Goal: Feedback & Contribution: Submit feedback/report problem

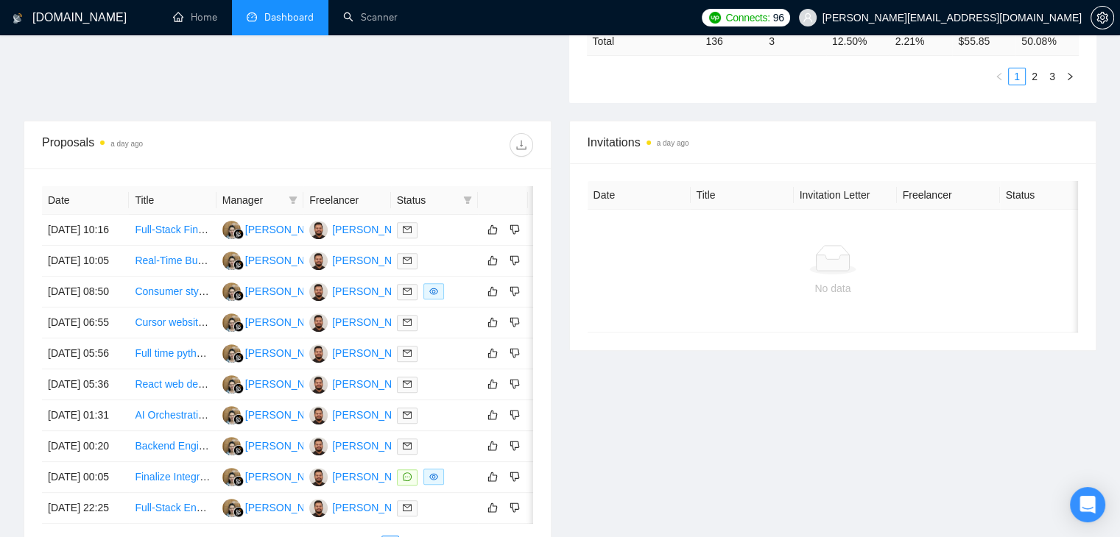
scroll to position [515, 0]
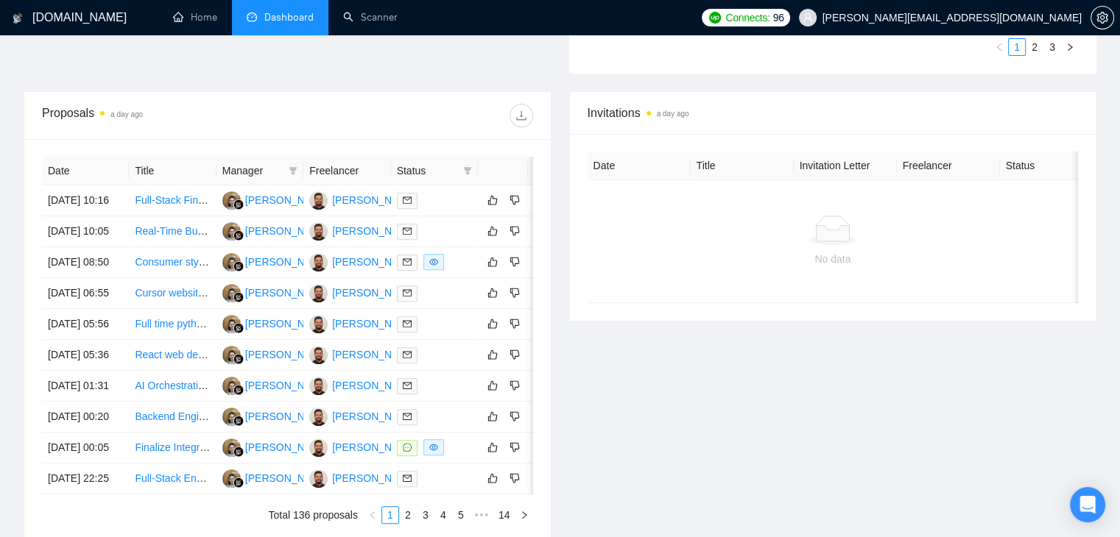
click at [418, 117] on div at bounding box center [409, 116] width 245 height 24
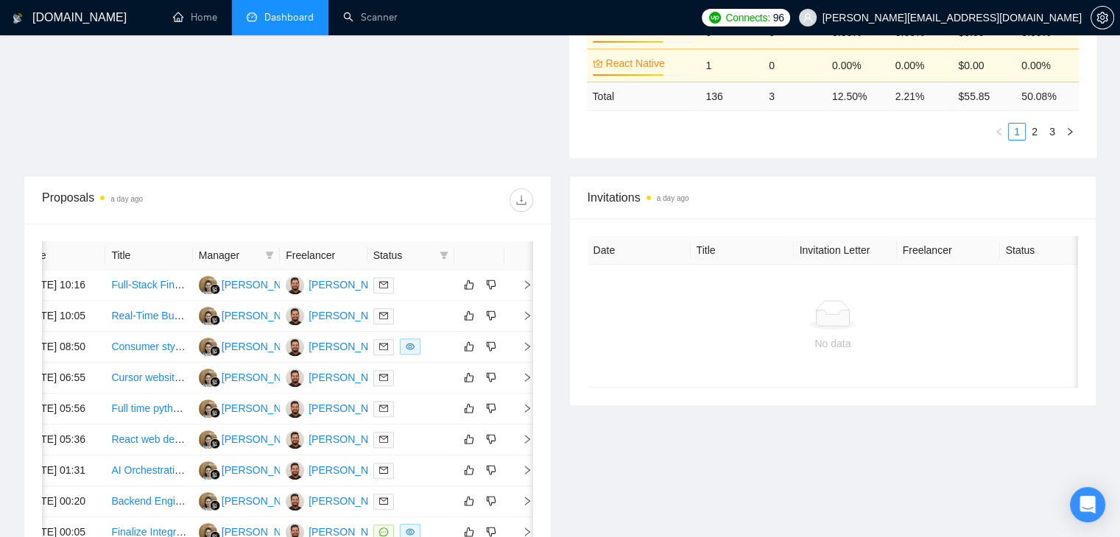
scroll to position [578, 0]
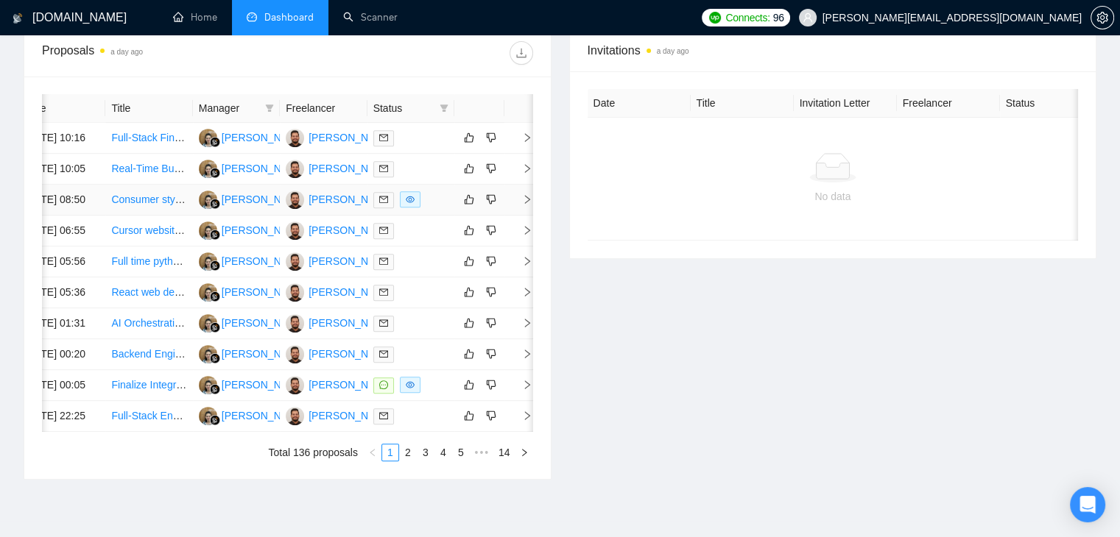
click at [529, 205] on icon "right" at bounding box center [527, 199] width 10 height 10
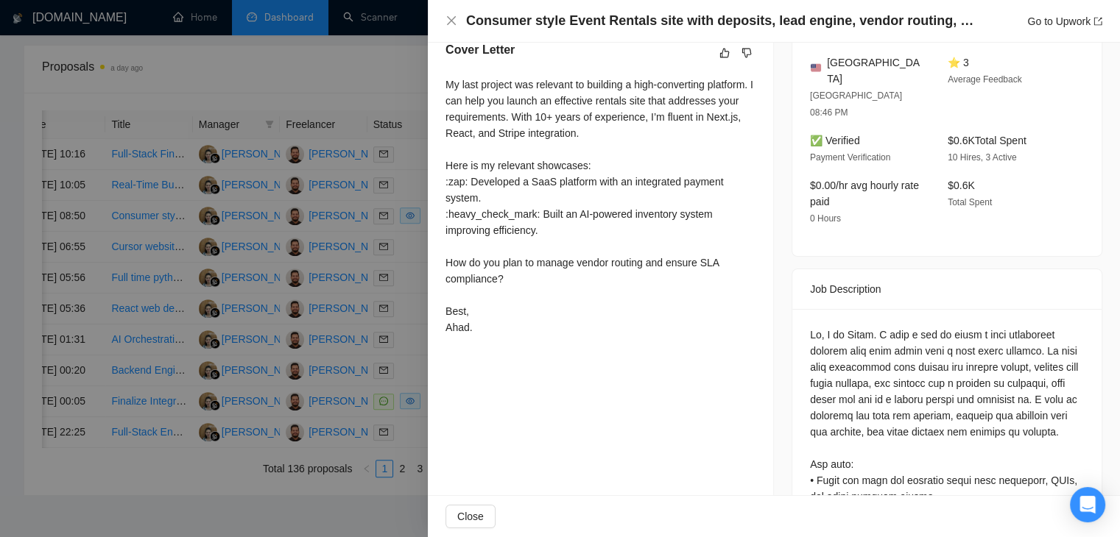
scroll to position [368, 0]
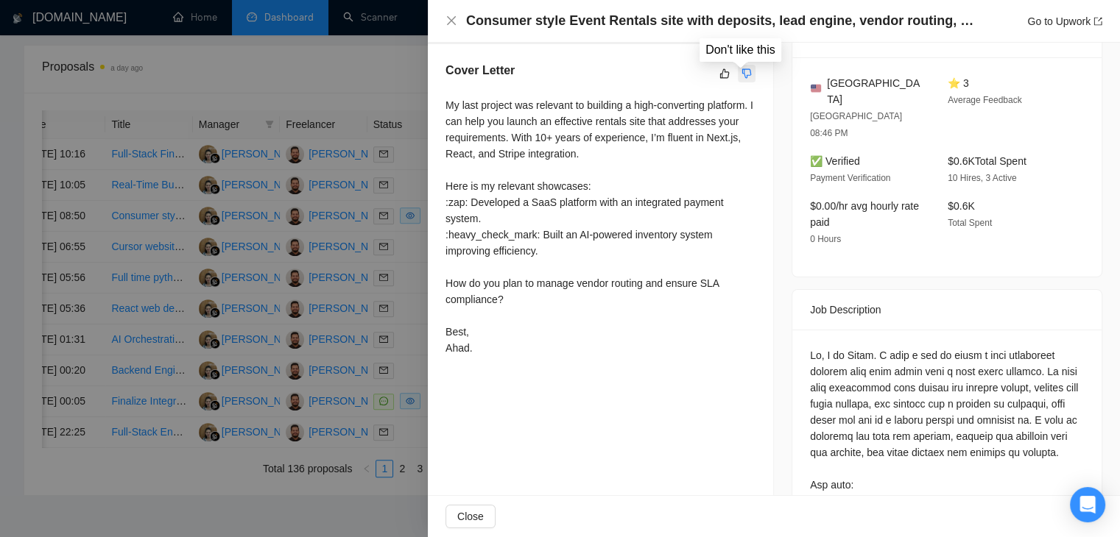
click at [742, 75] on icon "dislike" at bounding box center [746, 74] width 10 height 12
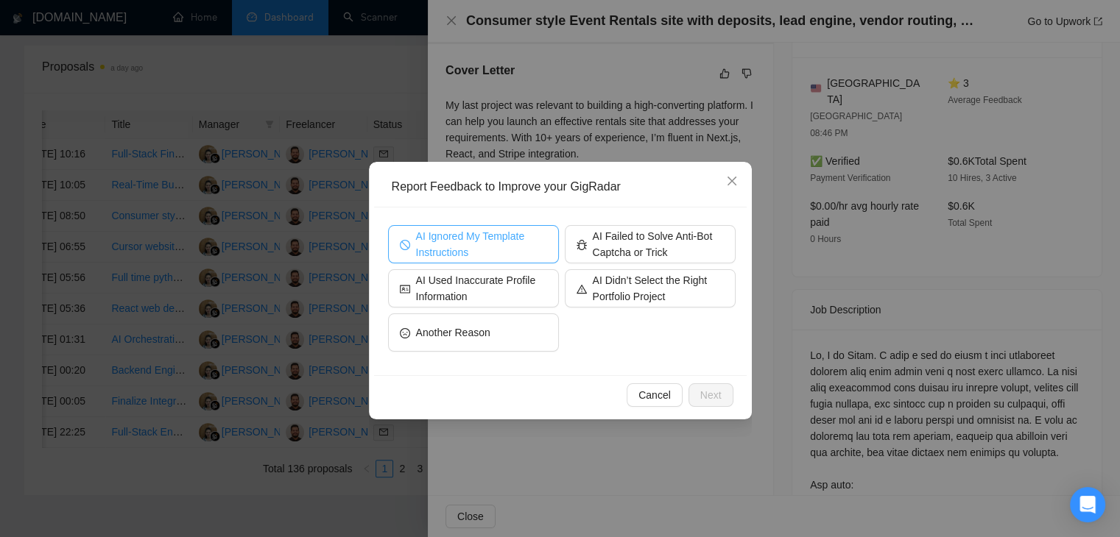
click at [468, 247] on span "AI Ignored My Template Instructions" at bounding box center [481, 244] width 131 height 32
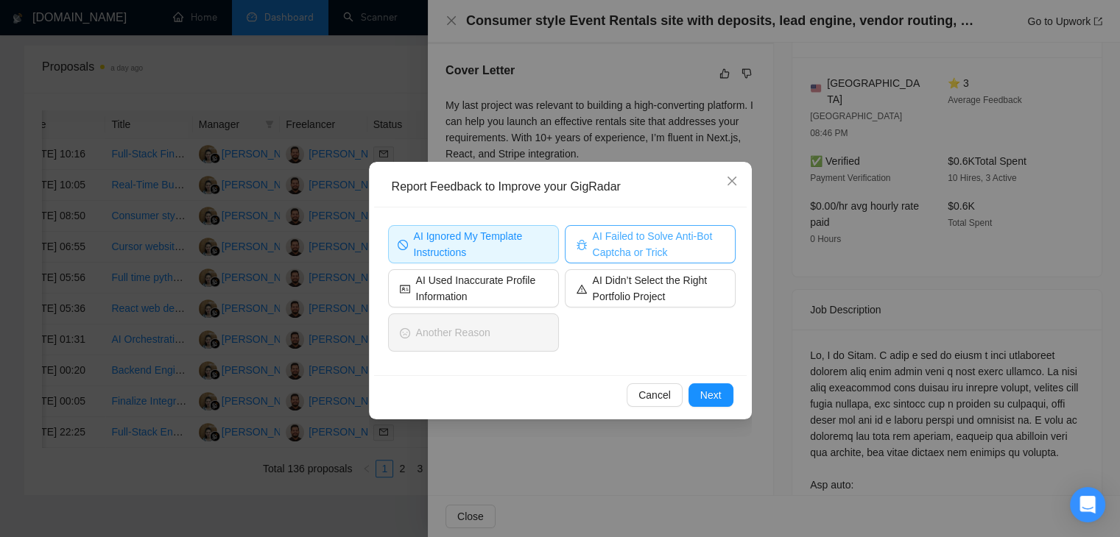
click at [604, 239] on span "AI Failed to Solve Anti-Bot Captcha or Trick" at bounding box center [658, 244] width 131 height 32
click at [697, 398] on button "Next" at bounding box center [710, 396] width 45 height 24
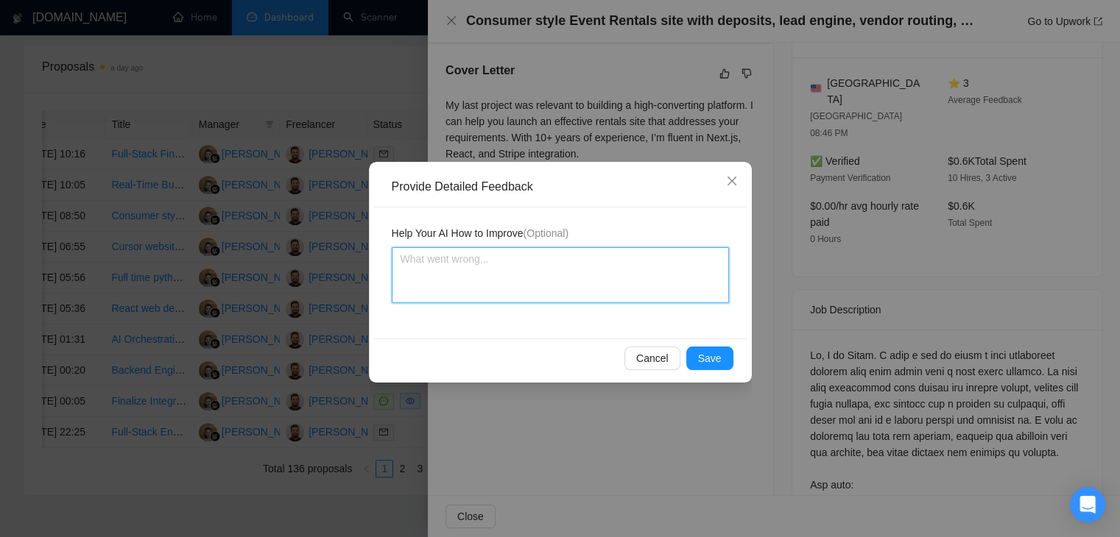
click at [490, 263] on textarea at bounding box center [560, 275] width 337 height 56
drag, startPoint x: 529, startPoint y: 180, endPoint x: 524, endPoint y: 195, distance: 15.6
click at [524, 202] on div "Provide Detailed Feedback" at bounding box center [560, 187] width 373 height 40
click at [442, 276] on textarea at bounding box center [560, 275] width 337 height 56
type textarea "Y"
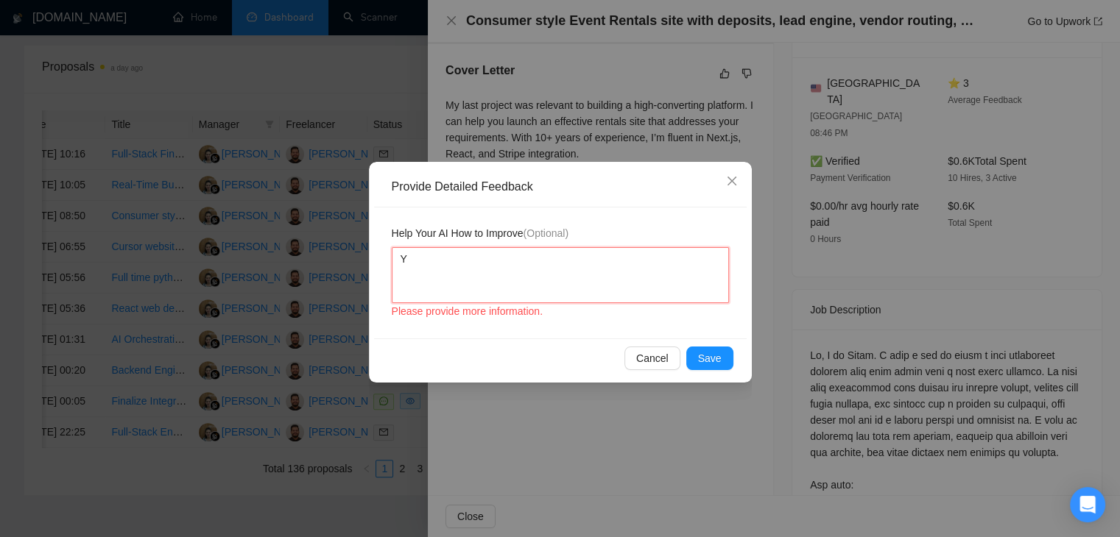
type textarea "Yo"
type textarea "You"
type textarea "You w"
type textarea "You wr"
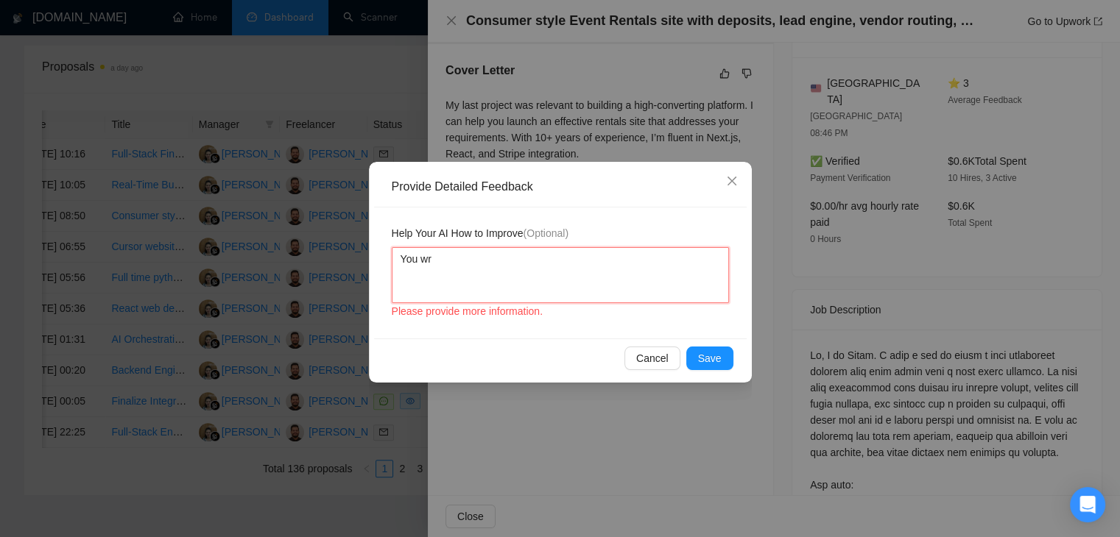
type textarea "You wro"
type textarea "You wrot"
type textarea "You wrote"
type textarea "You wrote ""
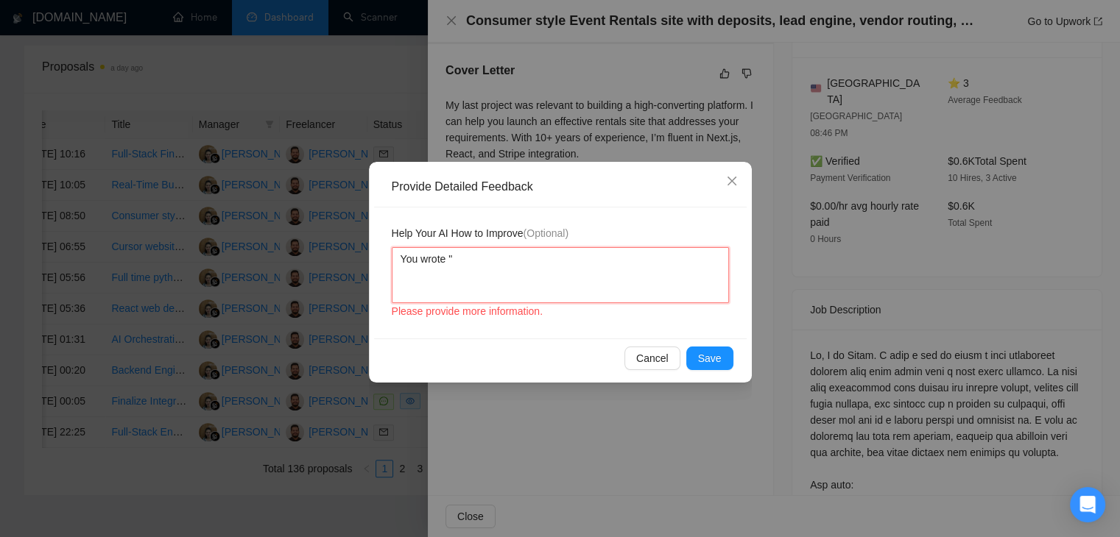
type textarea "You wrote """
type textarea "You wrote "h""
type textarea "You wrote "he""
type textarea "You wrote "hea""
type textarea "You wrote "heav""
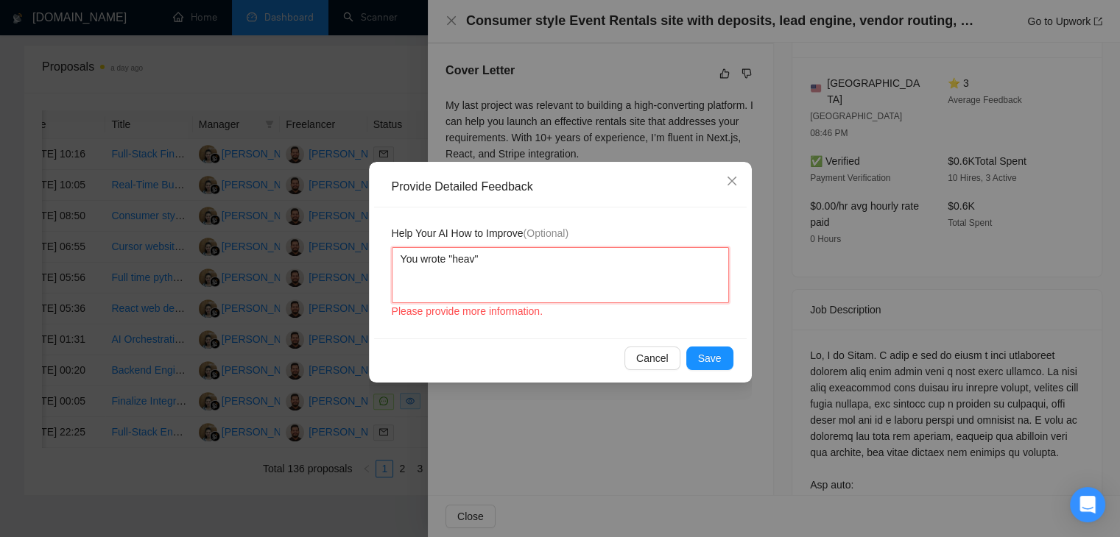
type textarea "You wrote "heavy""
type textarea "You wrote ":heavy""
type textarea "You wrote ":heavy ""
type textarea "You wrote ":heavy c""
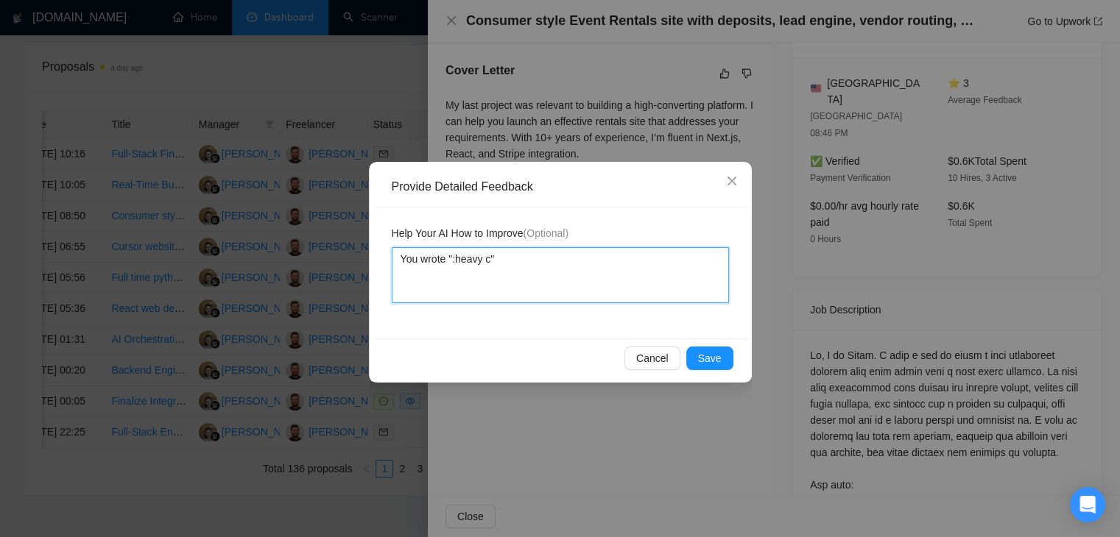
type textarea "You wrote ":heavy ch""
type textarea "You wrote ":heavy che""
type textarea "You wrote ":heavy chec""
type textarea "You wrote ":heavy check""
type textarea "You wrote ":heavy check ""
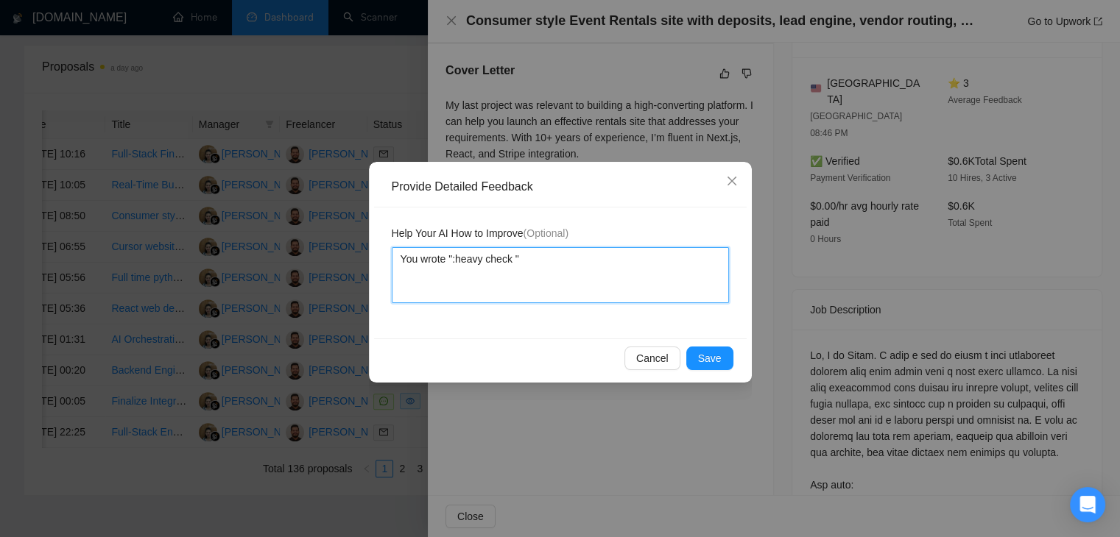
type textarea "You wrote ":heavy check m""
type textarea "You wrote ":heavy check ma""
type textarea "You wrote ":heavy check mar""
type textarea "You wrote ":heavy check mark""
type textarea "You wrote ":heavy check mark ""
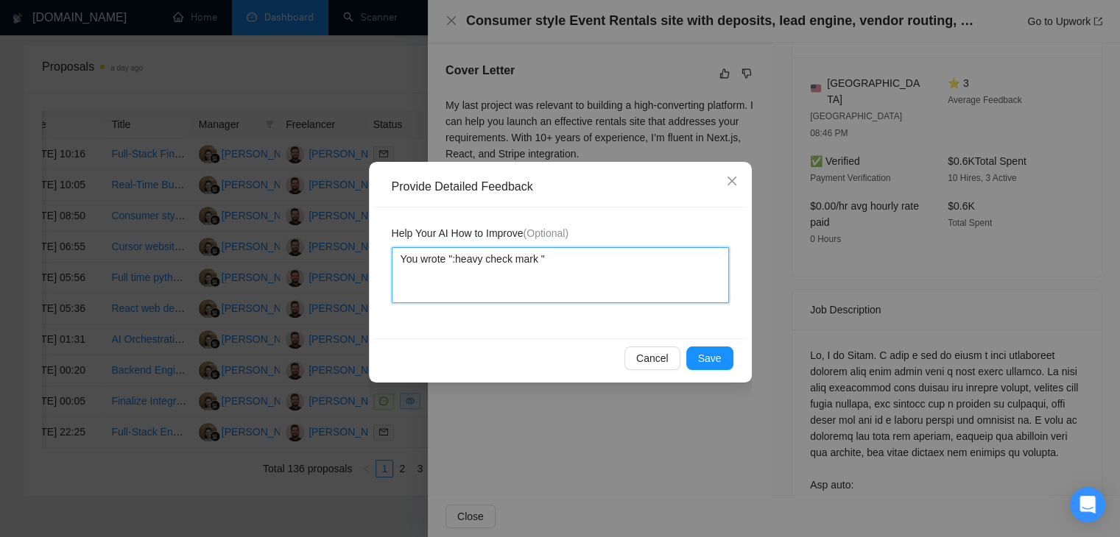
type textarea "You wrote ":heavy check mark""
type textarea "You wrote ":heavy check mark" i"
type textarea "You wrote ":heavy check mark" in"
type textarea "You wrote ":heavy check mark" ins"
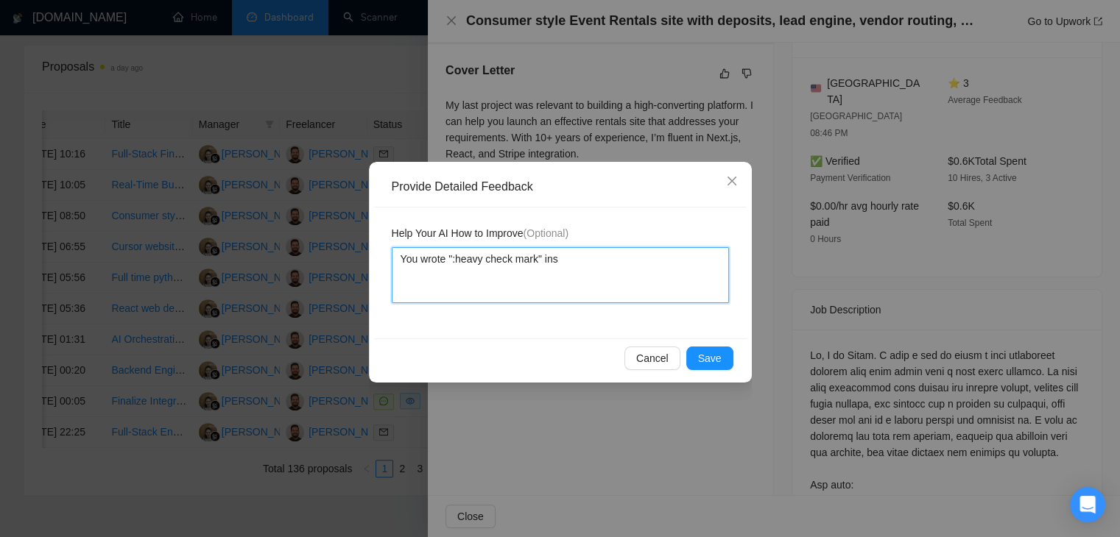
type textarea "You wrote ":heavy check mark" inst"
type textarea "You wrote ":heavy check mark" inste"
type textarea "You wrote ":heavy check mark" instea"
type textarea "You wrote ":heavy check mark" instead"
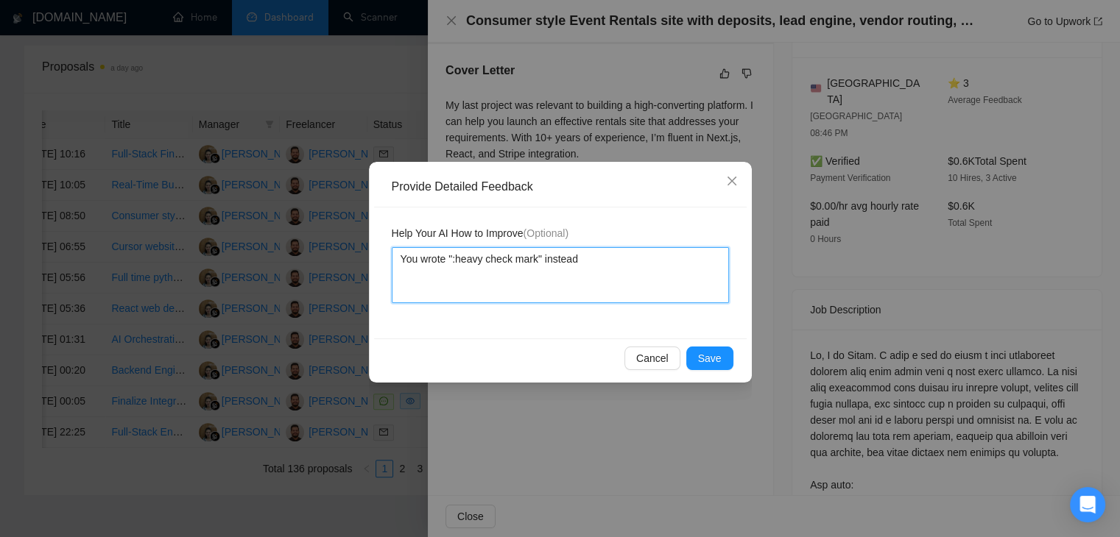
type textarea "You wrote ":heavy check mark" instead o"
type textarea "You wrote ":heavy check mark" instead od"
type textarea "You wrote ":heavy check mark" instead o"
type textarea "You wrote ":heavy check mark" instead of"
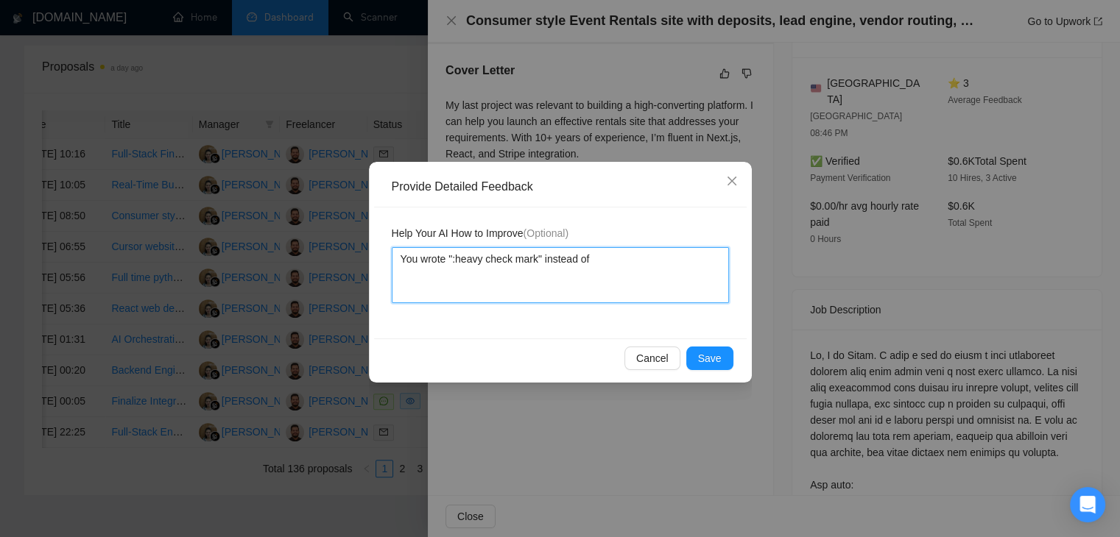
type textarea "You wrote ":heavy check mark" instead of u"
type textarea "You wrote ":heavy check mark" instead of us"
type textarea "You wrote ":heavy check mark" instead of usi"
type textarea "You wrote ":heavy check mark" instead of usin"
type textarea "You wrote ":heavy check mark" instead of using"
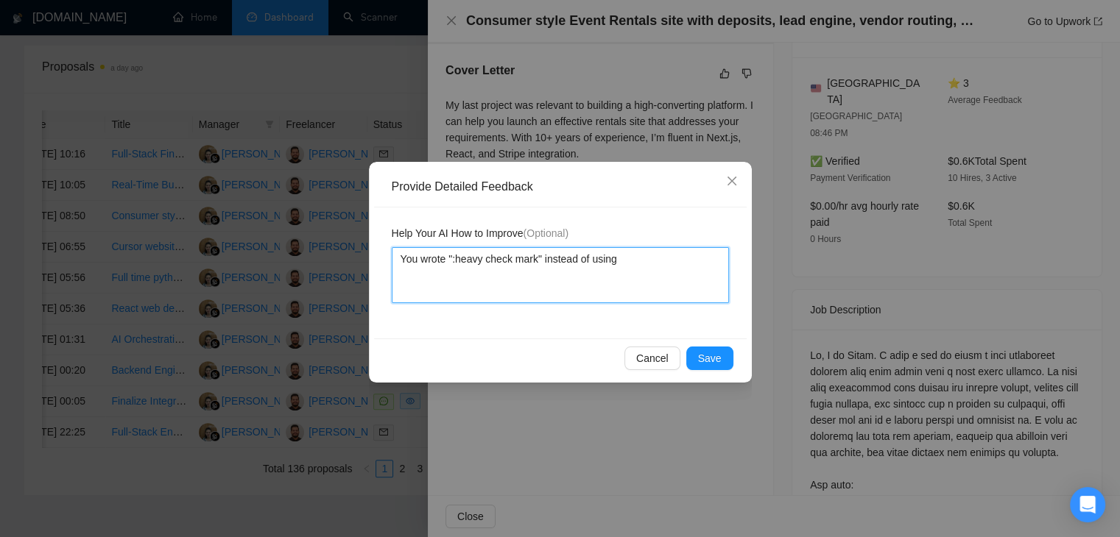
type textarea "You wrote ":heavy check mark" instead of using"
type textarea "You wrote ":heavy check mark" instead of using t"
type textarea "You wrote ":heavy check mark" instead of using th"
type textarea "You wrote ":heavy check mark" instead of using the"
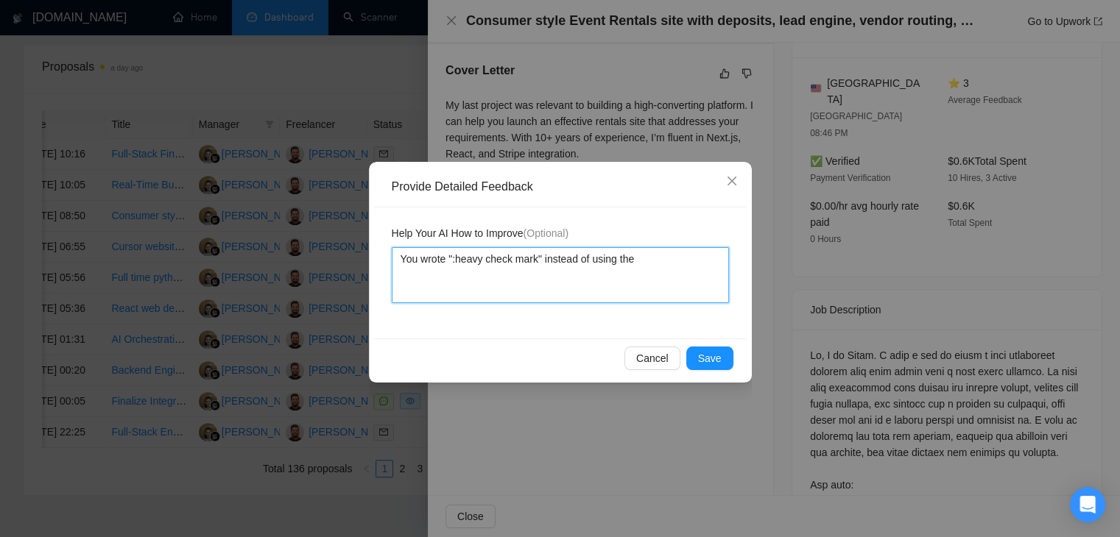
type textarea "You wrote ":heavy check mark" instead of using the"
type textarea "You wrote ":heavy check mark" instead of using th"
type textarea "You wrote ":heavy check mark" instead of using tha"
type textarea "You wrote ":heavy check mark" instead of using that"
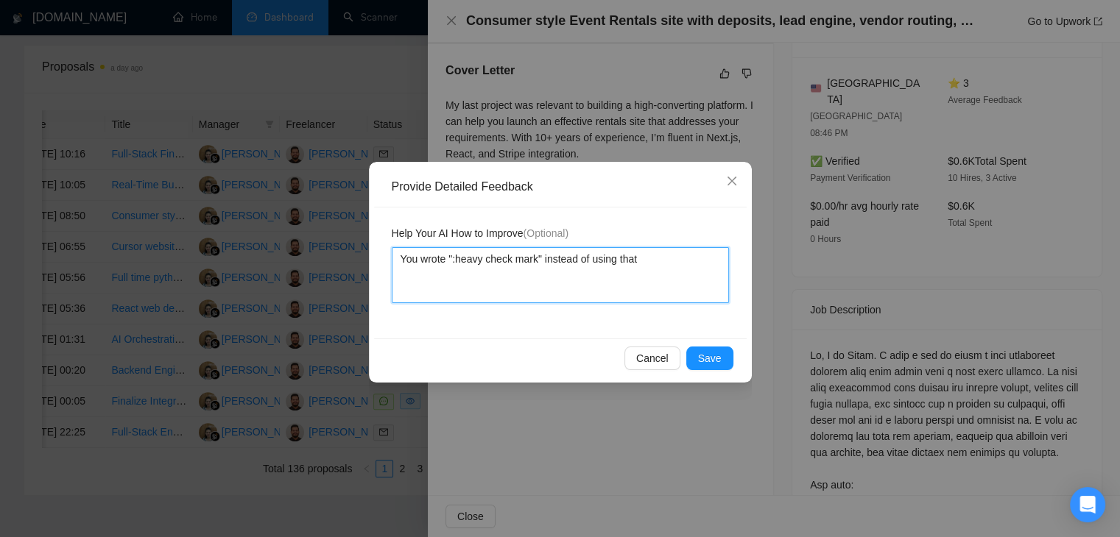
type textarea "You wrote ":heavy check mark" instead of using that e"
type textarea "You wrote ":heavy check mark" instead of using that em"
type textarea "You wrote ":heavy check mark" instead of using that emo"
type textarea "You wrote ":heavy check mark" instead of using that emog"
type textarea "You wrote ":heavy check mark" instead of using that emogi"
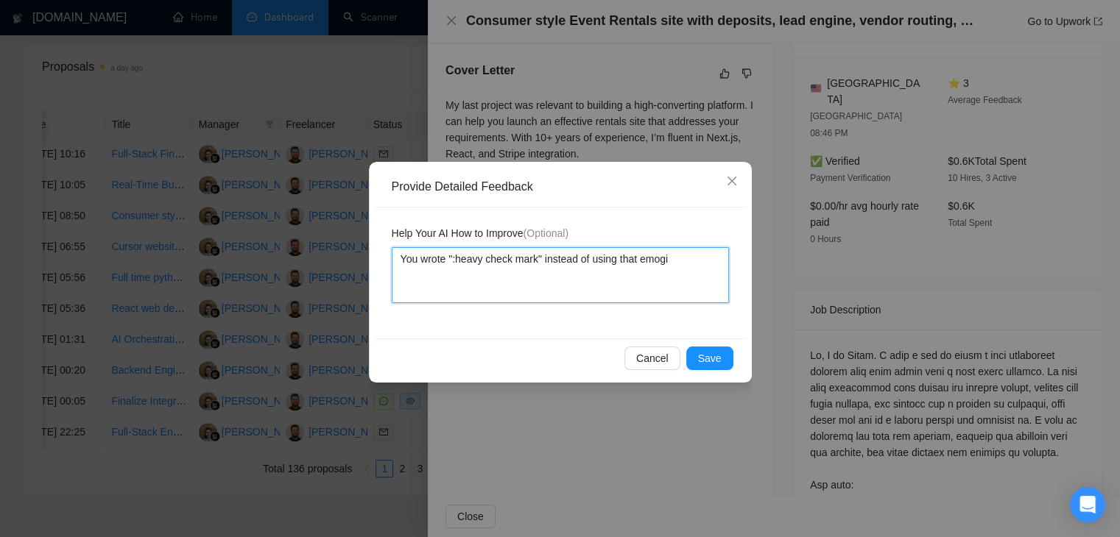
type textarea "You wrote ":heavy check mark" instead of using that emogie"
type textarea "You wrote ":heavy check mark" instead of using that emogi"
type textarea "You wrote ":heavy check mark" instead of using that emog"
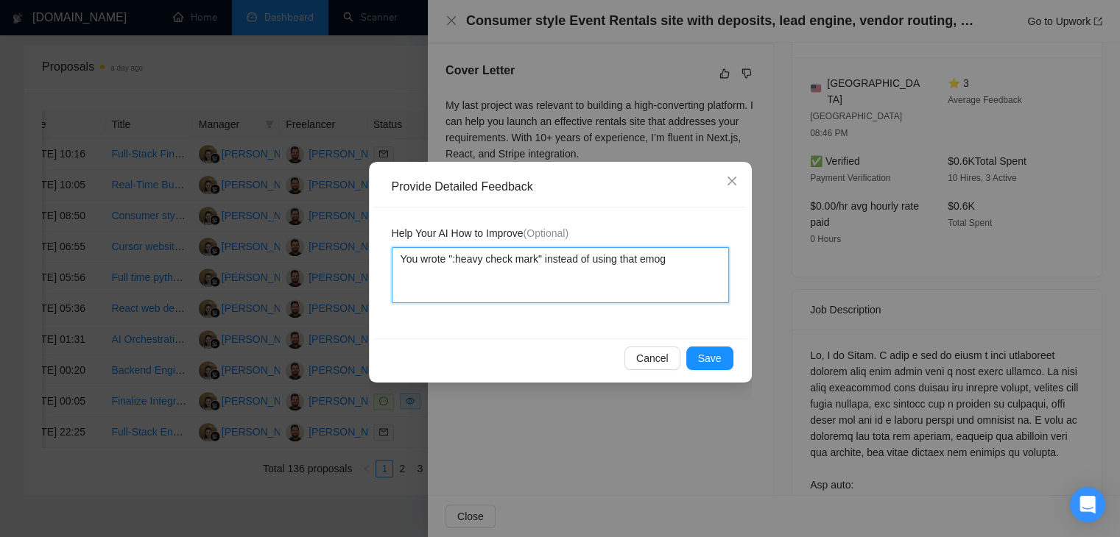
type textarea "You wrote ":heavy check mark" instead of using that emoge"
type textarea "You wrote ":heavy check mark" instead of using that emog"
type textarea "You wrote ":heavy check mark" instead of using that emogi"
type textarea "You wrote ":heavy check mark" instead of using that emogie"
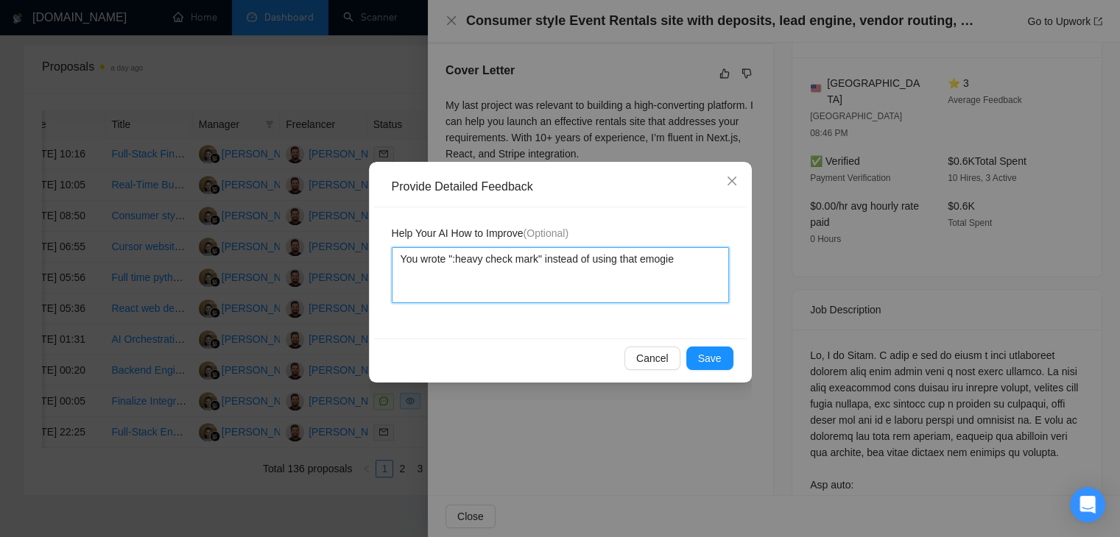
click at [647, 260] on textarea "You wrote ":heavy check mark" instead of using that emogie" at bounding box center [560, 275] width 337 height 56
click at [658, 264] on textarea "You wrote ":heavy check mark" instead of using that emogie" at bounding box center [560, 275] width 337 height 56
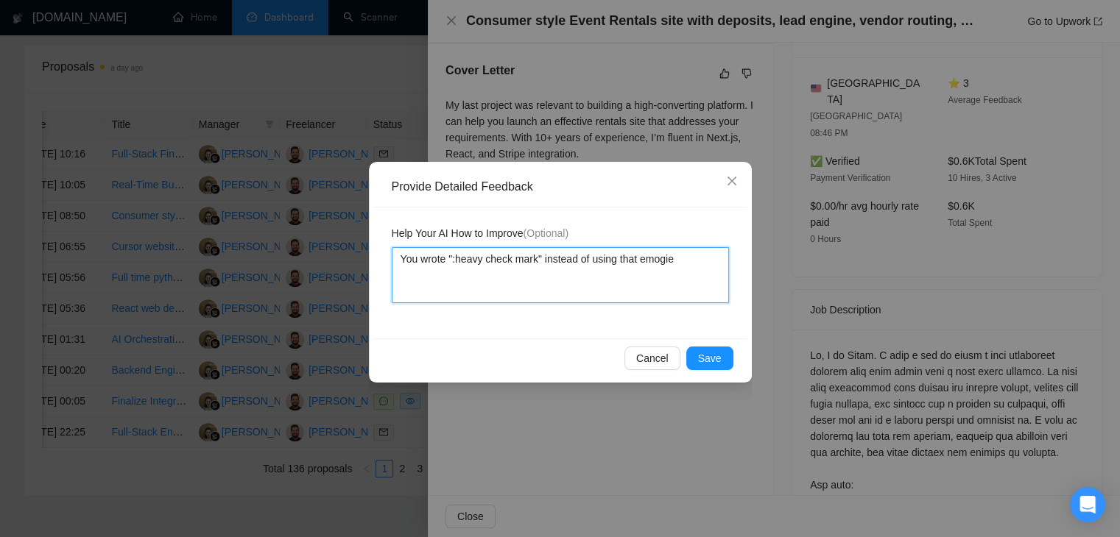
click at [667, 264] on textarea "You wrote ":heavy check mark" instead of using that emogie" at bounding box center [560, 275] width 337 height 56
click at [676, 260] on textarea "You wrote ":heavy check mark" instead of using that emogie" at bounding box center [560, 275] width 337 height 56
type textarea "You wrote ":heavy check mark" instead of using that emogie"
click at [663, 260] on textarea "You wrote ":heavy check mark" instead of using that emogie" at bounding box center [560, 275] width 337 height 56
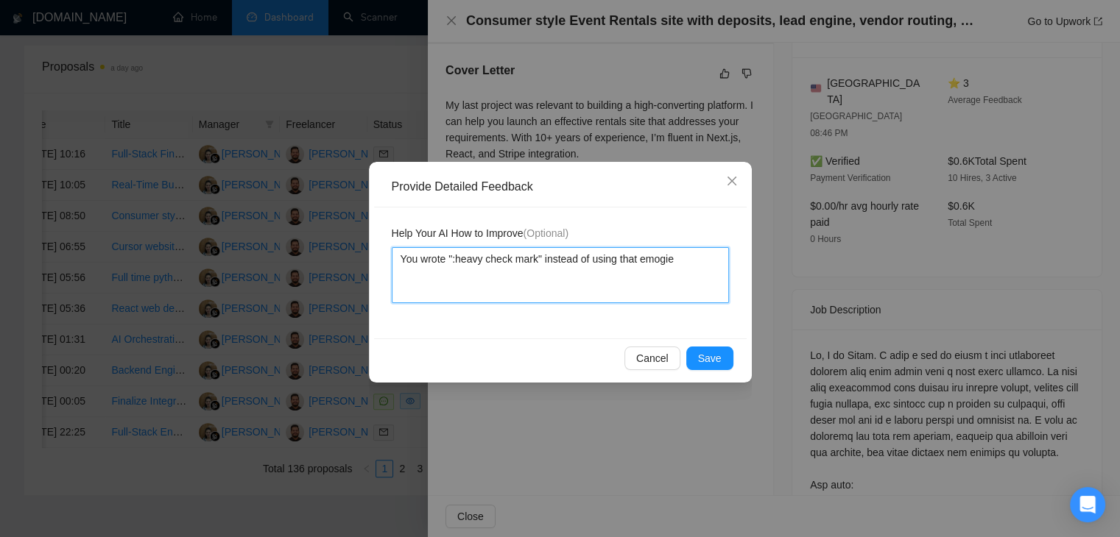
type textarea "You wrote ":heavy check mark" instead of using that emogi"
type textarea "You wrote ":heavy check mark" instead of using that emog"
type textarea "You wrote ":heavy check mark" instead of using that emo"
type textarea "You wrote ":heavy check mark" instead of using that emoj"
type textarea "You wrote ":heavy check mark" instead of using that emoji"
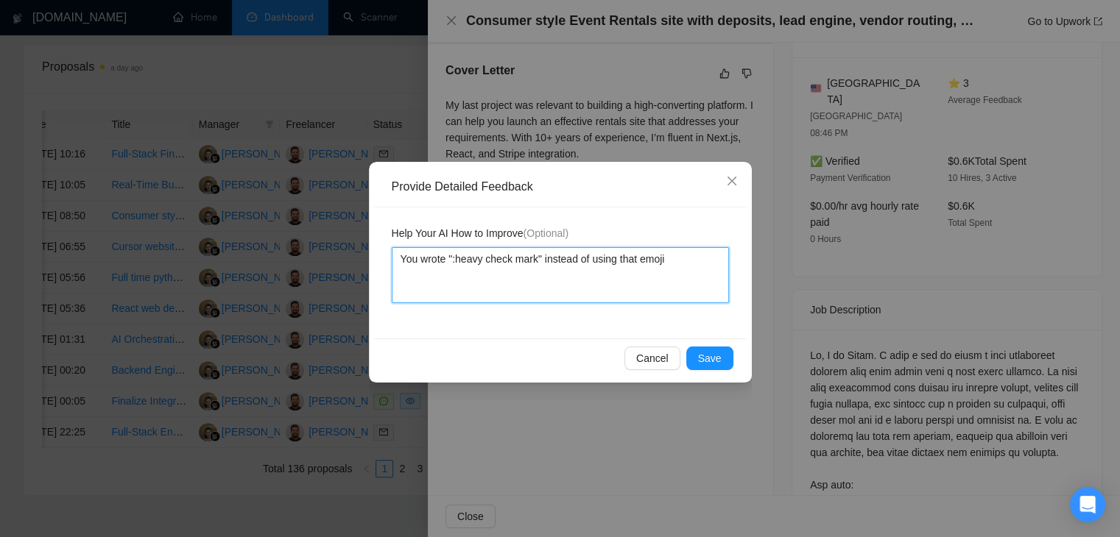
type textarea "You wrote ":heavy check mark" instead of using that emoji a"
type textarea "You wrote ":heavy check mark" instead of using that emoji an"
type textarea "You wrote ":heavy check mark" instead of using that emoji and"
type textarea "You wrote ":heavy check mark" instead of using that emoji and ""
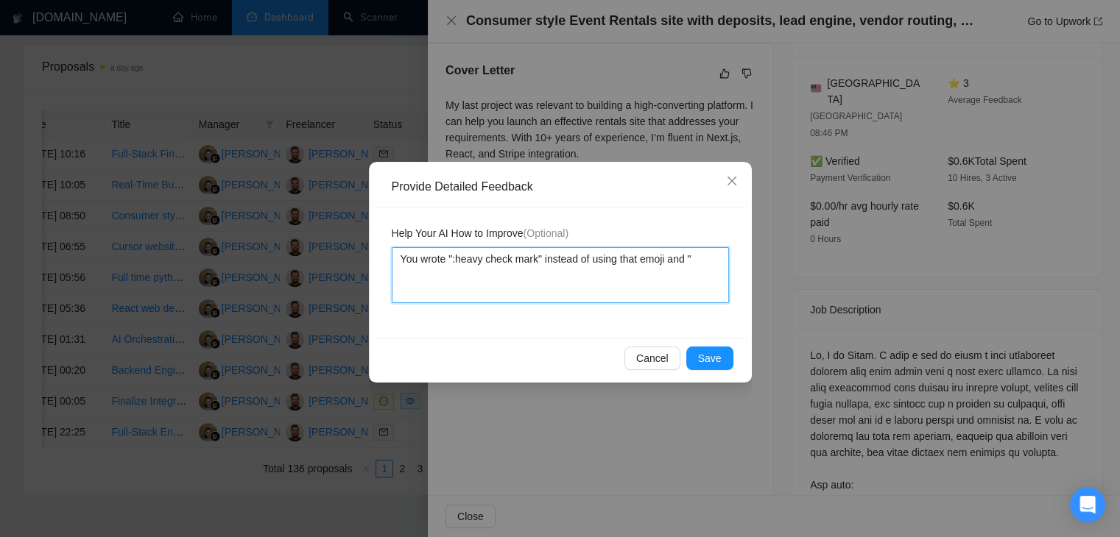
type textarea "You wrote ":heavy check mark" instead of using that emoji and """
type textarea "You wrote ":heavy check mark" instead of using that emoji and ":""
type textarea "You wrote ":heavy check mark" instead of using that emoji and ":z""
type textarea "You wrote ":heavy check mark" instead of using that emoji and ":za""
type textarea "You wrote ":heavy check mark" instead of using that emoji and ":zap""
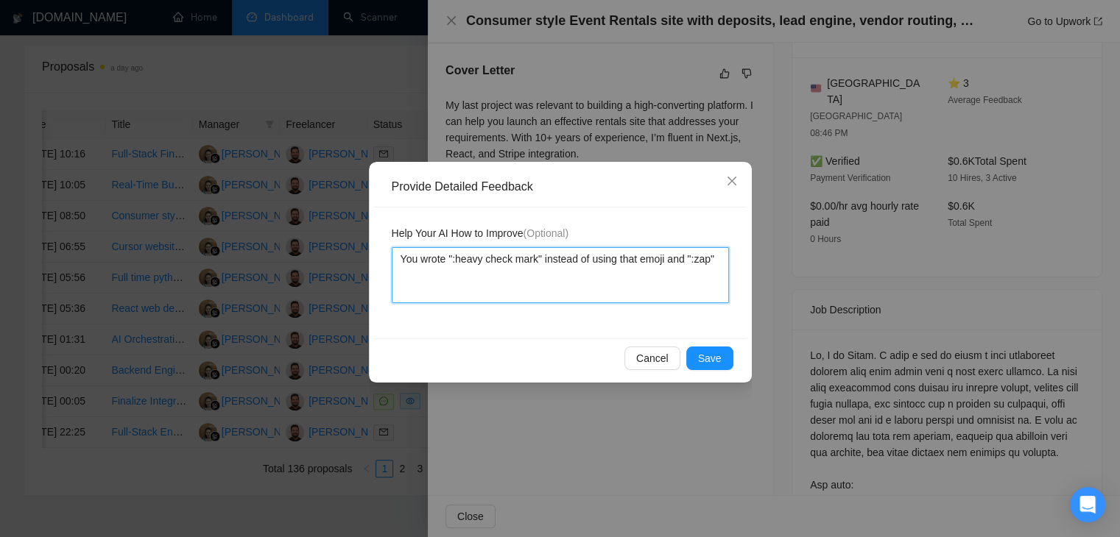
type textarea "You wrote ":heavy check mark" instead of using that emoji and ":zap""
type textarea "You wrote ":heavy check mark" instead of using that emoji and ":zap" i"
type textarea "You wrote ":heavy check mark" instead of using that emoji and ":zap" in"
type textarea "You wrote ":heavy check mark" instead of using that emoji and ":zap" ins"
type textarea "You wrote ":heavy check mark" instead of using that emoji and ":zap" inst"
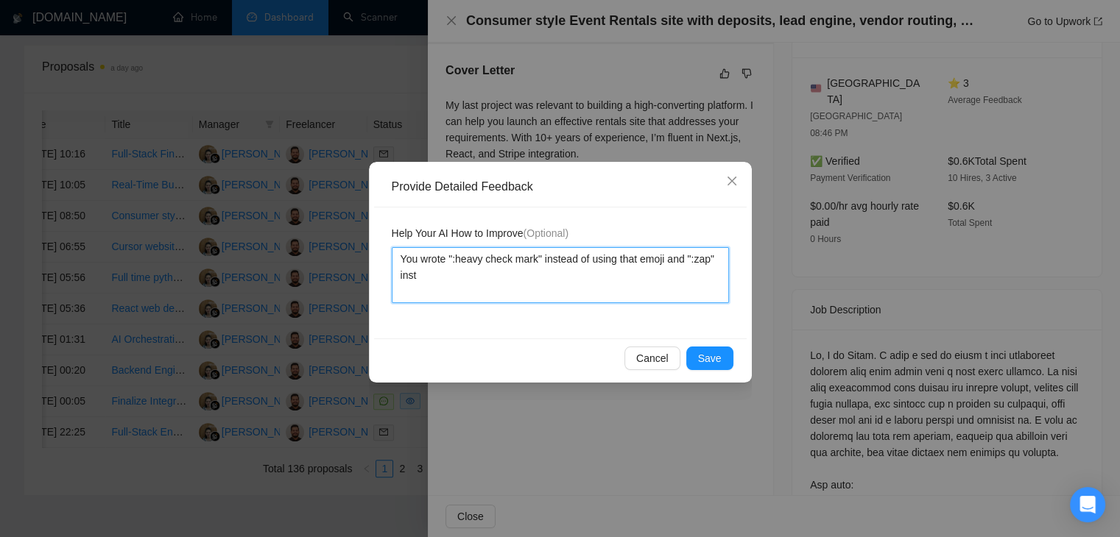
type textarea "You wrote ":heavy check mark" instead of using that emoji and ":zap" inste"
type textarea "You wrote ":heavy check mark" instead of using that emoji and ":zap" instea"
type textarea "You wrote ":heavy check mark" instead of using that emoji and ":zap" instead"
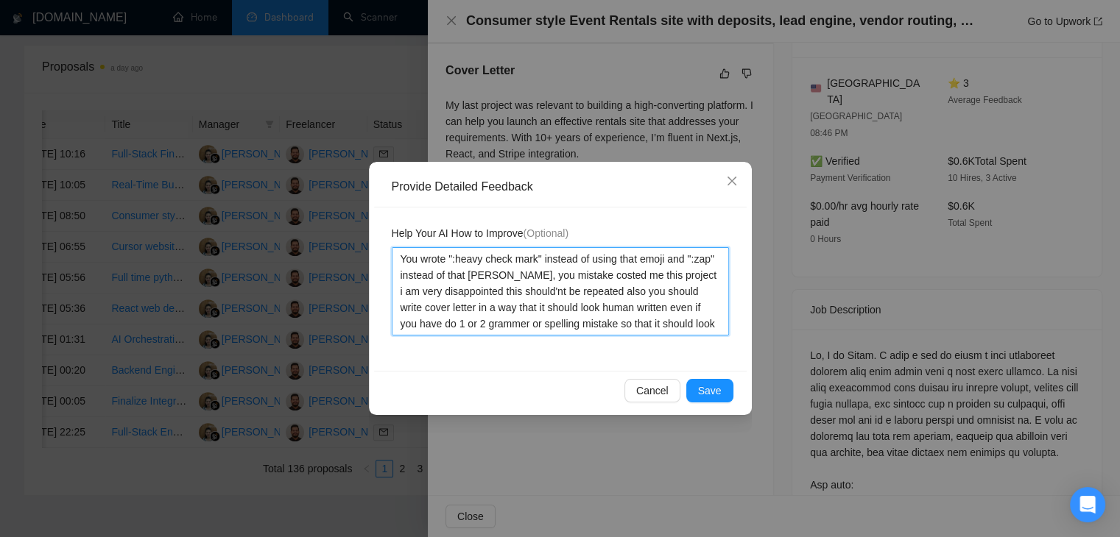
click at [518, 295] on textarea "You wrote ":heavy check mark" instead of using that emoji and ":zap" instead of…" at bounding box center [560, 291] width 337 height 88
click at [449, 325] on textarea "You wrote ":heavy check mark" instead of using that emoji and ":zap" instead of…" at bounding box center [560, 291] width 337 height 88
click at [726, 325] on textarea "You wrote ":heavy check mark" instead of using that emoji and ":zap" instead of…" at bounding box center [560, 291] width 337 height 88
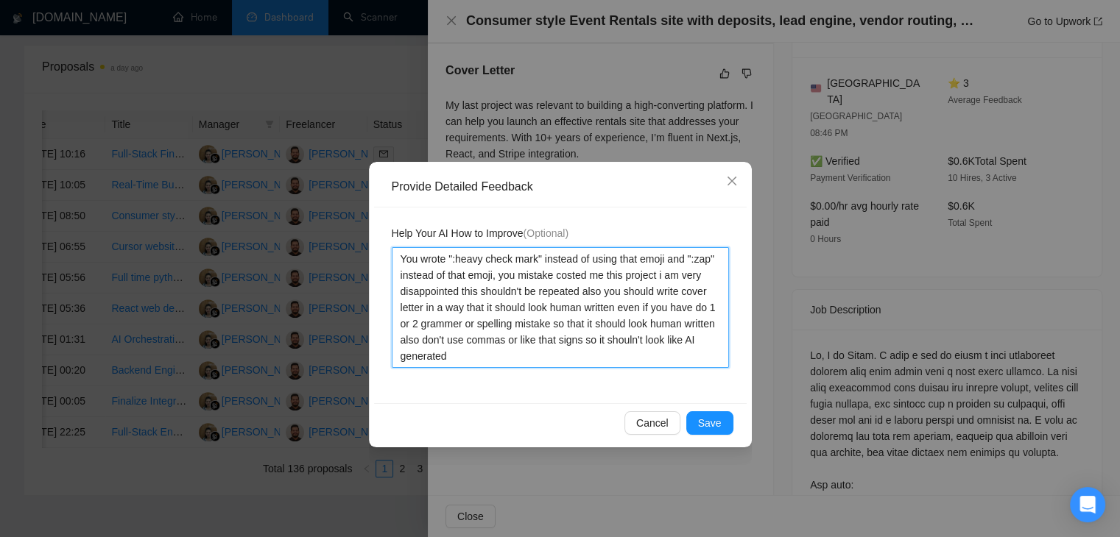
click at [631, 342] on textarea "You wrote ":heavy check mark" instead of using that emoji and ":zap" instead of…" at bounding box center [560, 307] width 337 height 121
click at [639, 351] on textarea "You wrote ":heavy check mark" instead of using that emoji and ":zap" instead of…" at bounding box center [560, 307] width 337 height 121
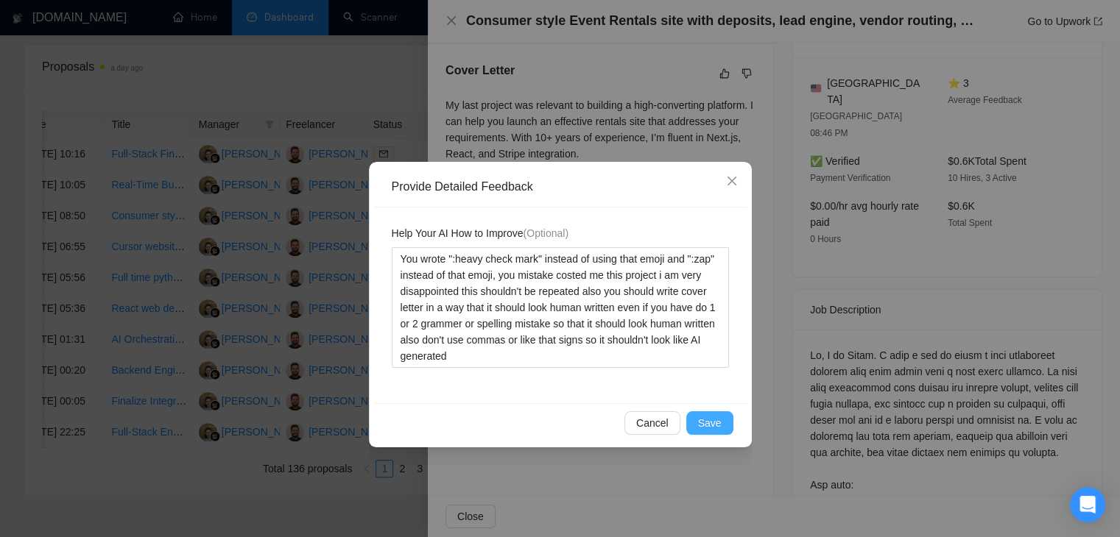
click at [724, 418] on button "Save" at bounding box center [709, 424] width 47 height 24
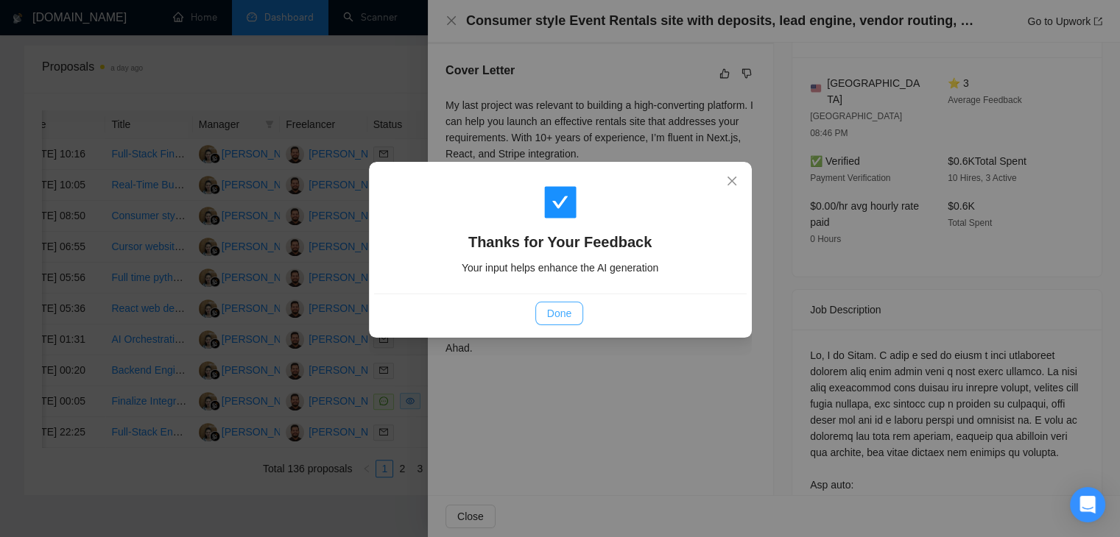
click at [569, 308] on span "Done" at bounding box center [559, 314] width 24 height 16
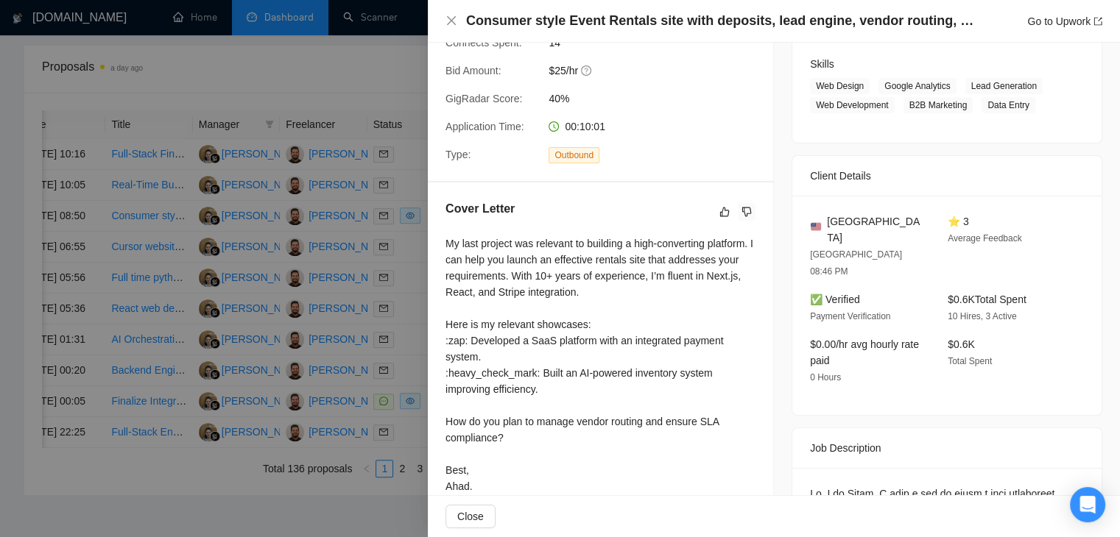
scroll to position [221, 0]
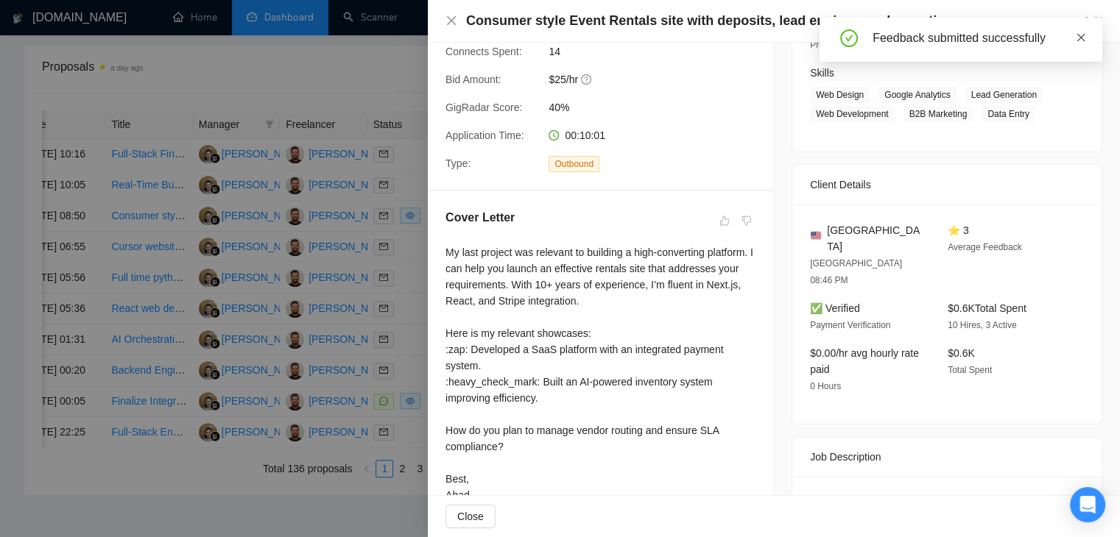
click at [1080, 36] on icon "close" at bounding box center [1081, 37] width 10 height 10
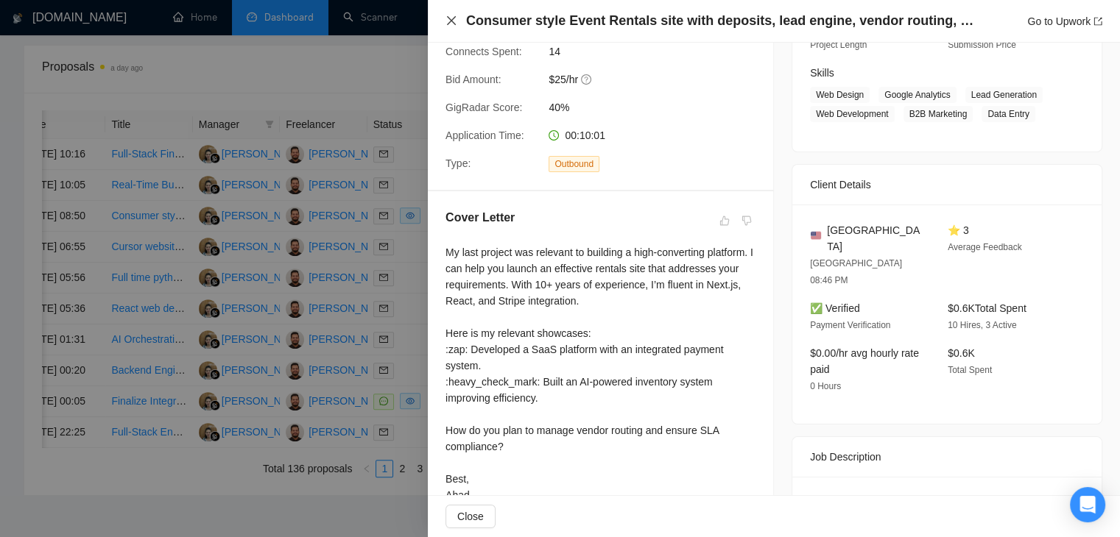
click at [450, 20] on icon "close" at bounding box center [451, 20] width 9 height 9
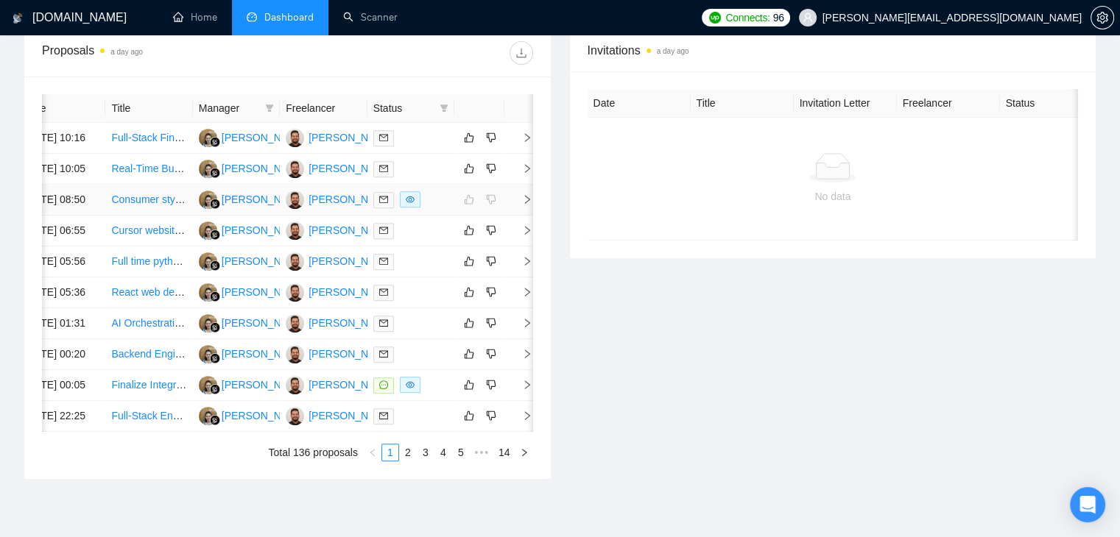
click at [526, 205] on icon "right" at bounding box center [527, 199] width 10 height 10
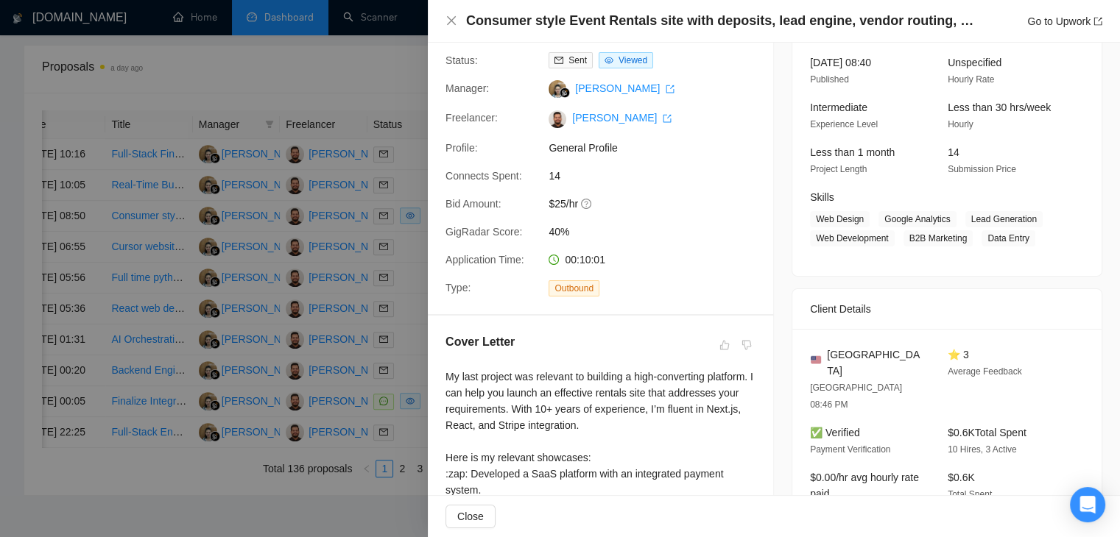
scroll to position [0, 0]
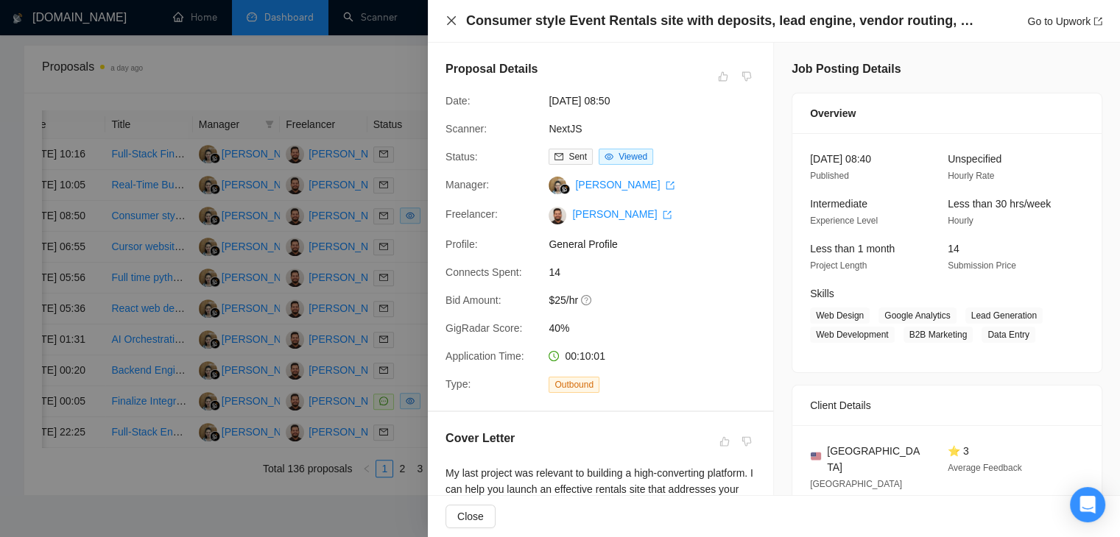
click at [448, 21] on icon "close" at bounding box center [451, 21] width 12 height 12
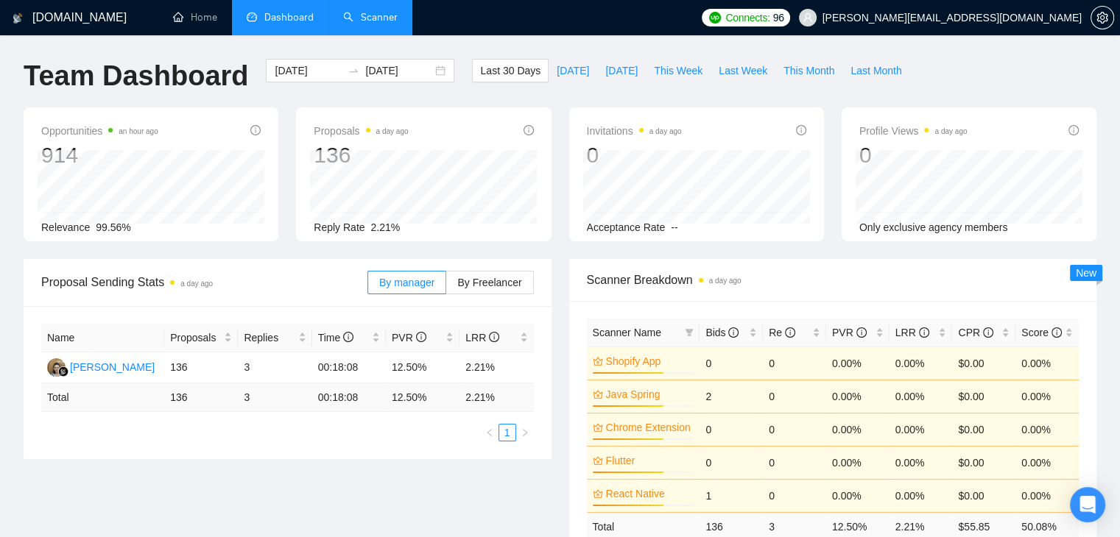
click at [381, 24] on link "Scanner" at bounding box center [370, 17] width 54 height 13
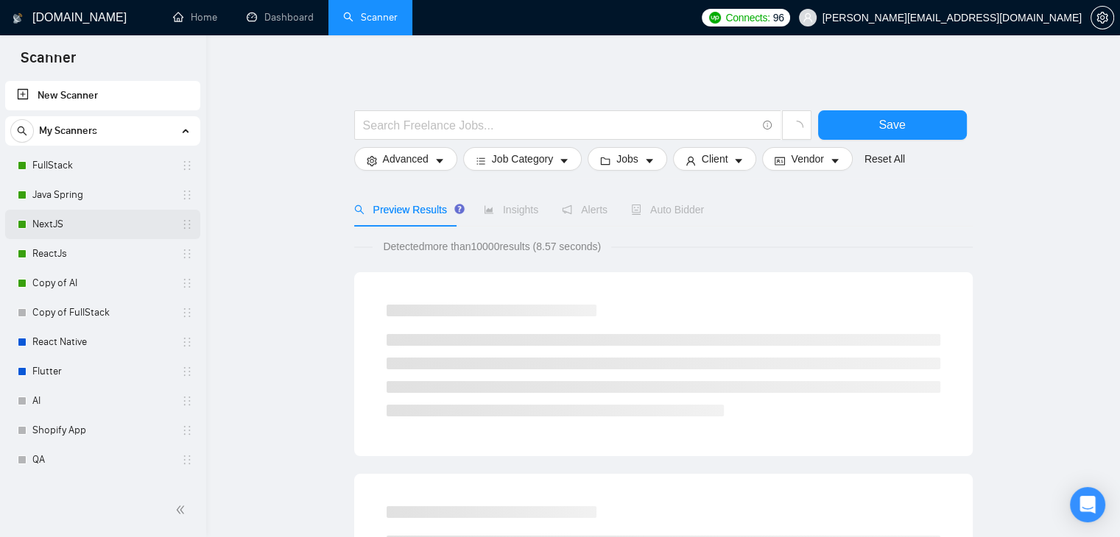
click at [50, 219] on link "NextJS" at bounding box center [102, 224] width 140 height 29
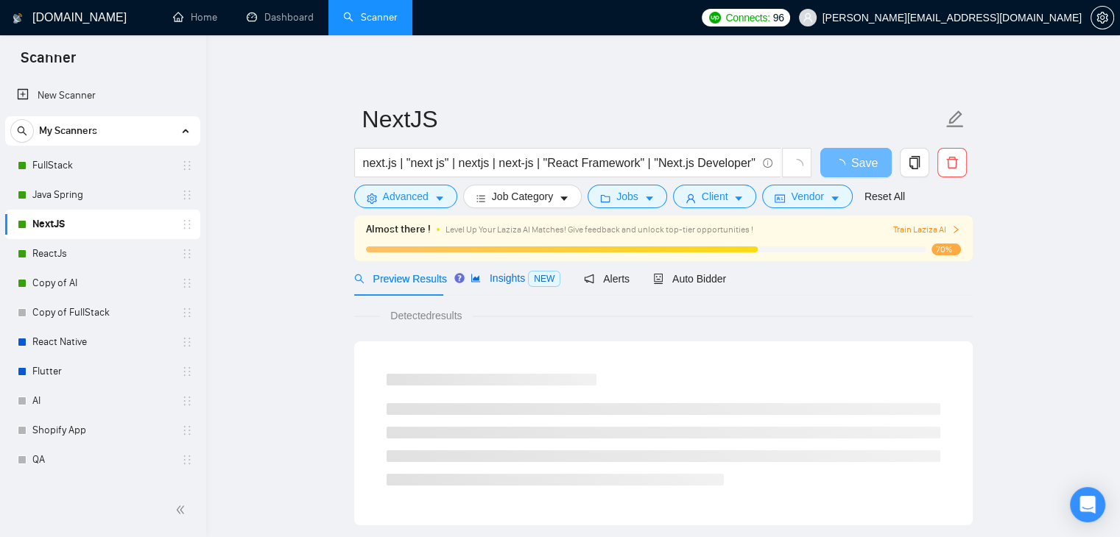
click at [501, 283] on span "Insights NEW" at bounding box center [515, 278] width 90 height 12
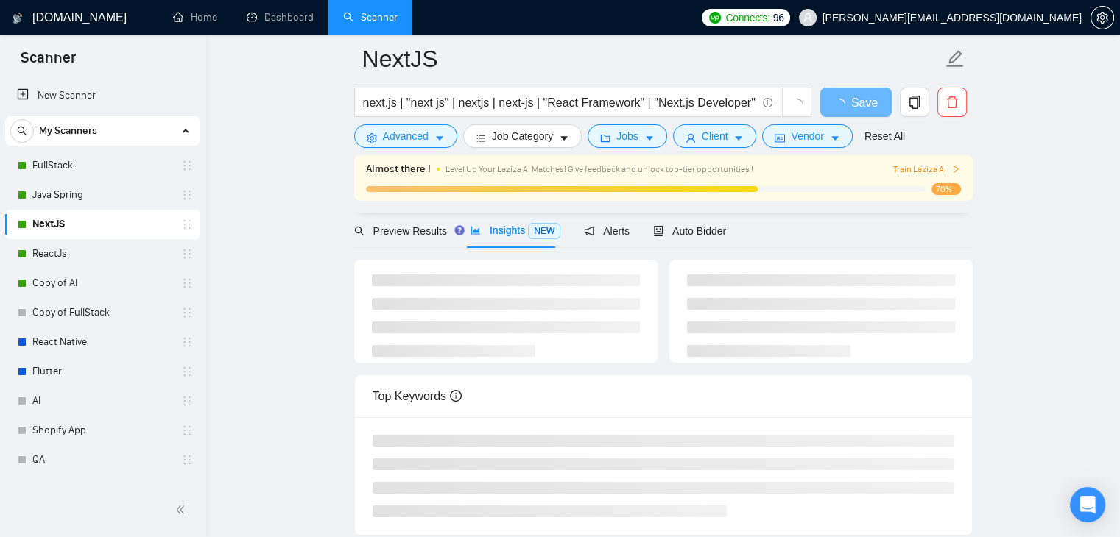
scroll to position [74, 0]
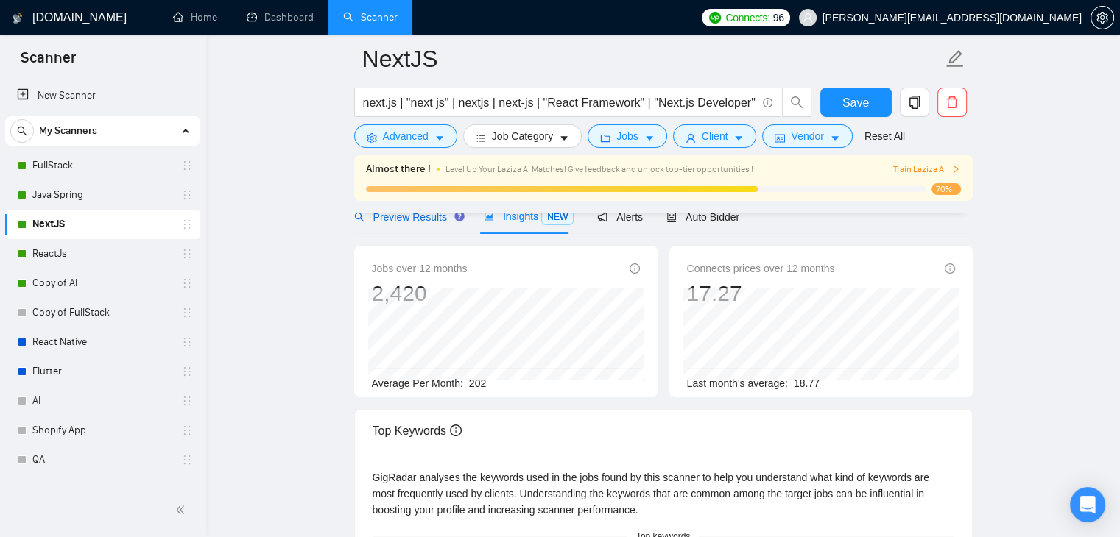
click at [422, 216] on span "Preview Results" at bounding box center [407, 217] width 106 height 12
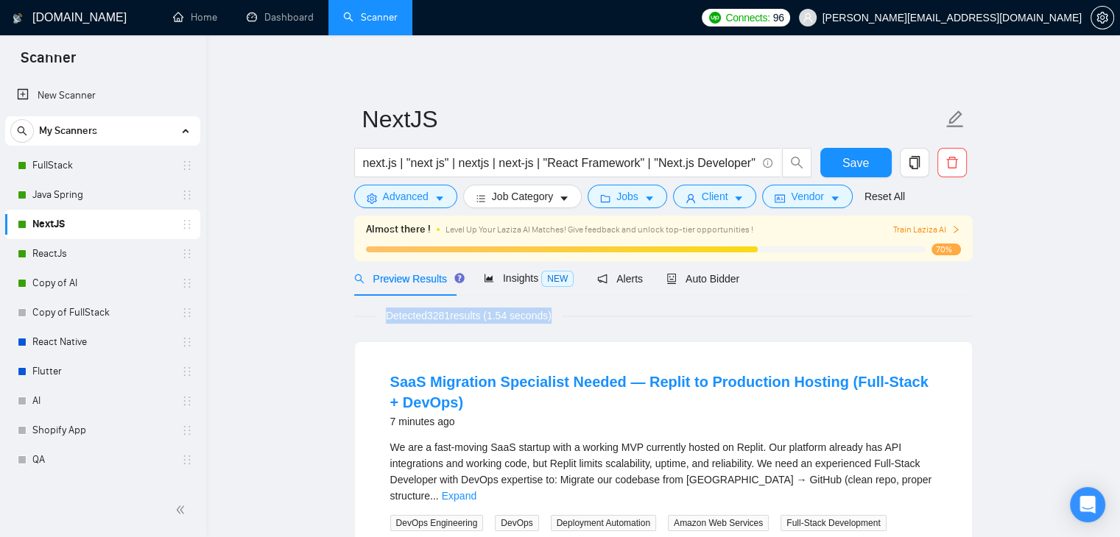
drag, startPoint x: 556, startPoint y: 314, endPoint x: 387, endPoint y: 316, distance: 169.3
click at [387, 316] on span "Detected 3281 results (1.54 seconds)" at bounding box center [468, 316] width 186 height 16
click at [590, 319] on div "Detected 3281 results (1.54 seconds)" at bounding box center [663, 316] width 618 height 16
click at [476, 317] on span "Detected 3281 results (1.54 seconds)" at bounding box center [468, 316] width 186 height 16
click at [450, 317] on span "Detected 3281 results (1.54 seconds)" at bounding box center [468, 316] width 186 height 16
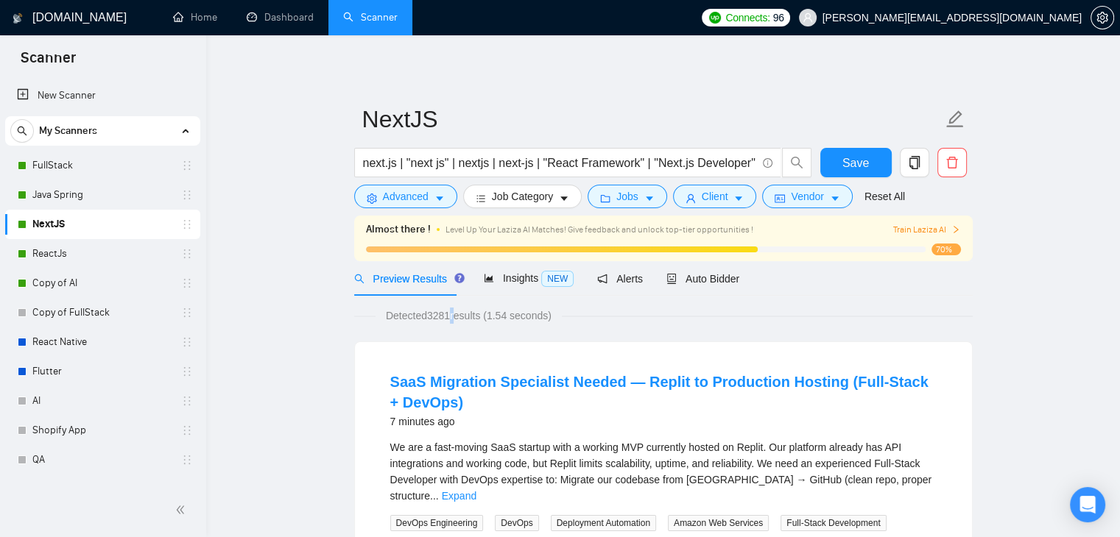
click at [450, 317] on span "Detected 3281 results (1.54 seconds)" at bounding box center [468, 316] width 186 height 16
click at [465, 317] on span "Detected 3281 results (1.54 seconds)" at bounding box center [468, 316] width 186 height 16
click at [466, 317] on span "Detected 3281 results (1.54 seconds)" at bounding box center [468, 316] width 186 height 16
click at [442, 319] on span "Detected 3281 results (1.54 seconds)" at bounding box center [468, 316] width 186 height 16
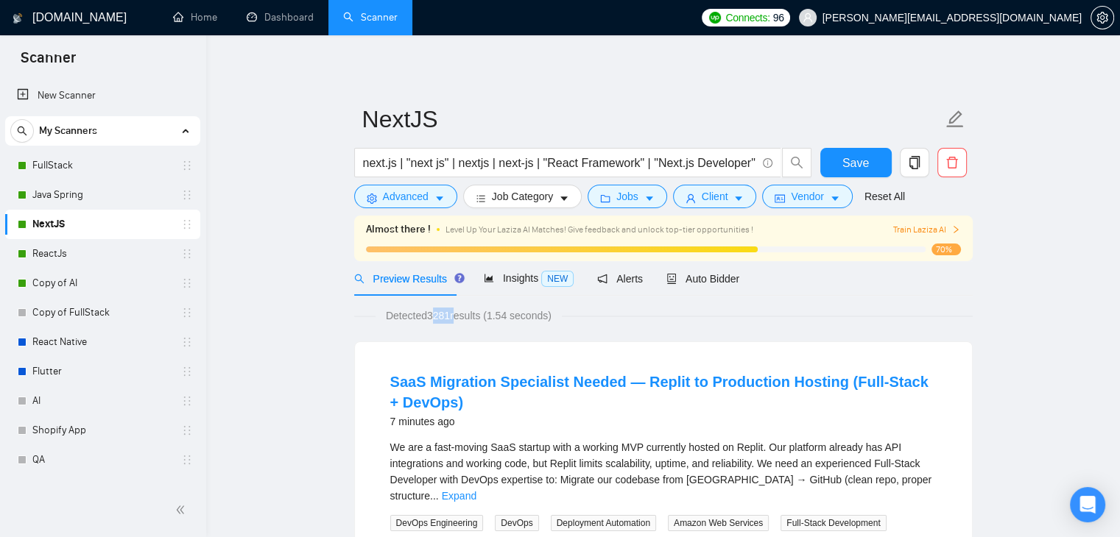
click at [431, 319] on span "Detected 3281 results (1.54 seconds)" at bounding box center [468, 316] width 186 height 16
click at [419, 319] on span "Detected 3281 results (1.54 seconds)" at bounding box center [468, 316] width 186 height 16
click at [567, 323] on div "Detected 3281 results (1.54 seconds)" at bounding box center [663, 316] width 618 height 16
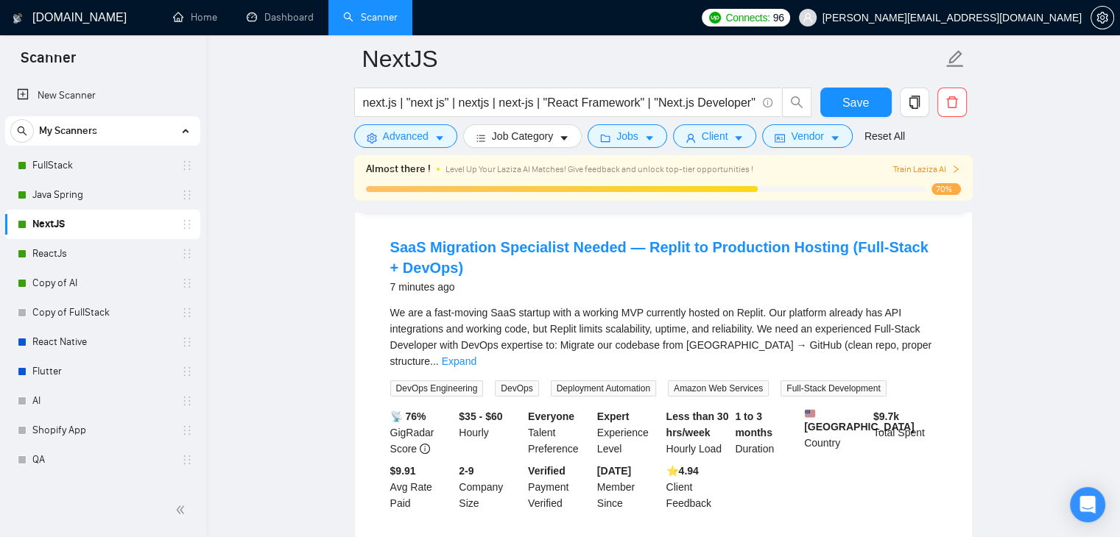
scroll to position [147, 0]
